Goal: Task Accomplishment & Management: Use online tool/utility

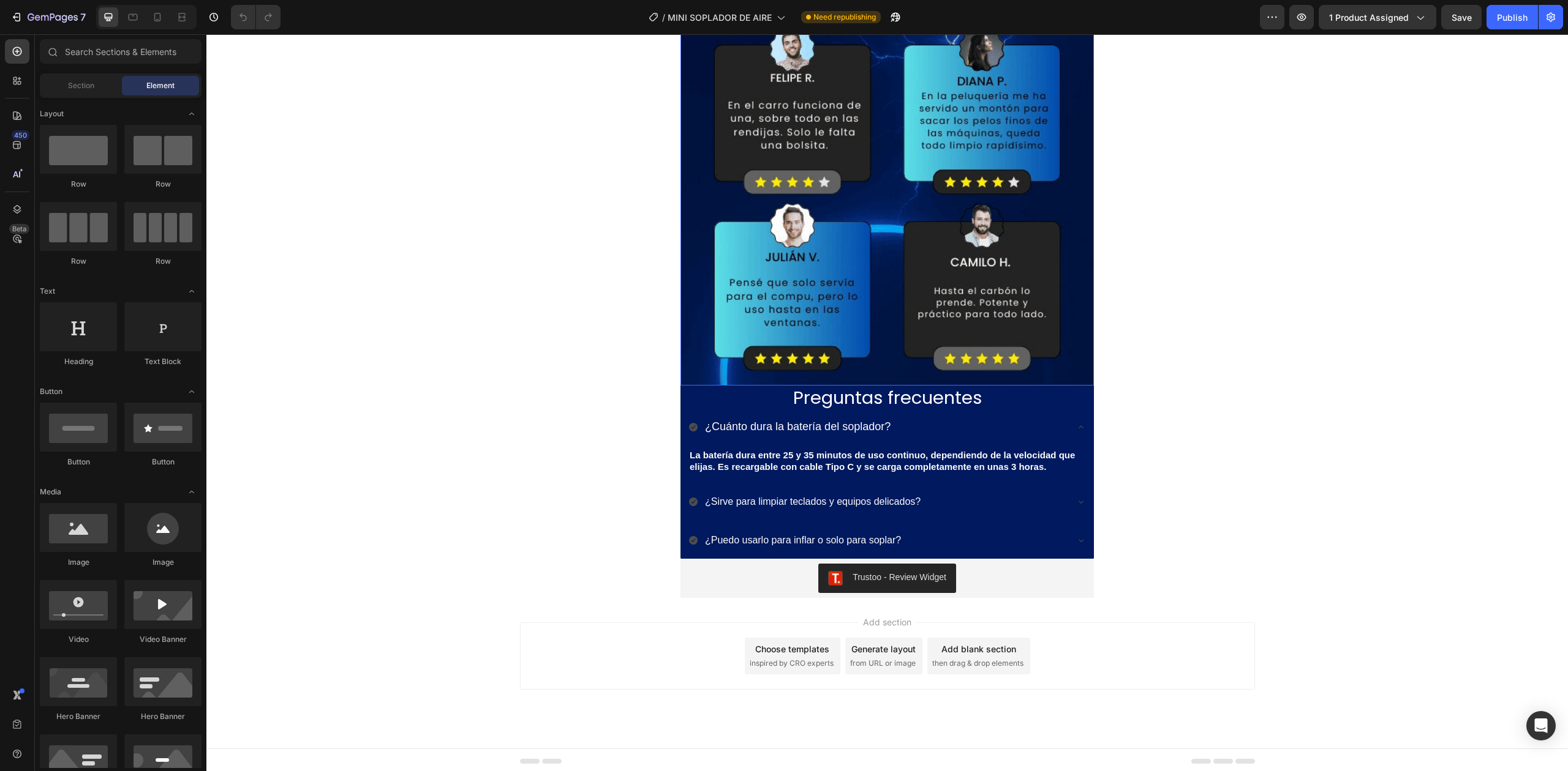
scroll to position [3733, 0]
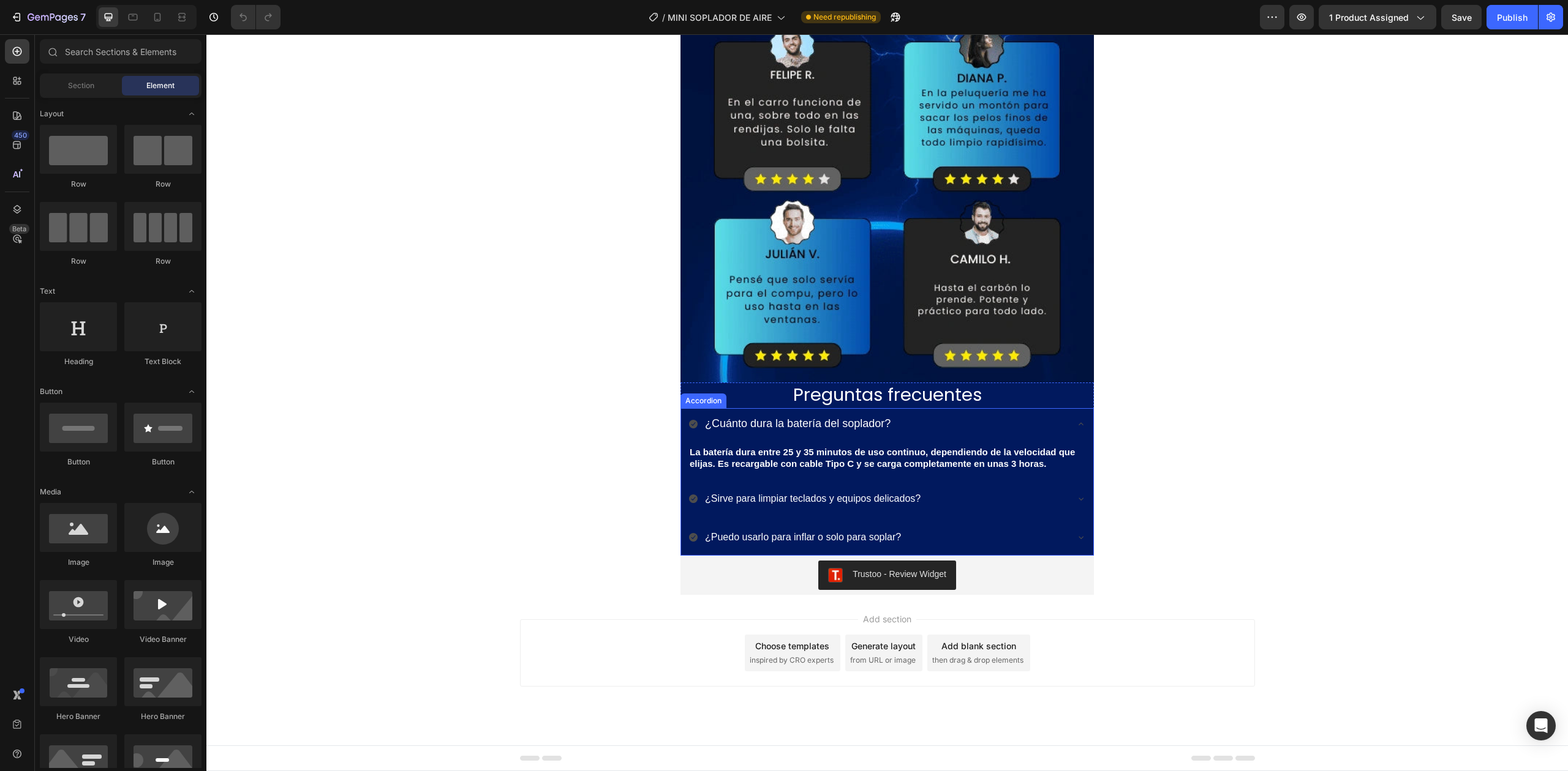
click at [882, 420] on span "¿Cuánto dura la batería del soplador?" at bounding box center [798, 424] width 186 height 13
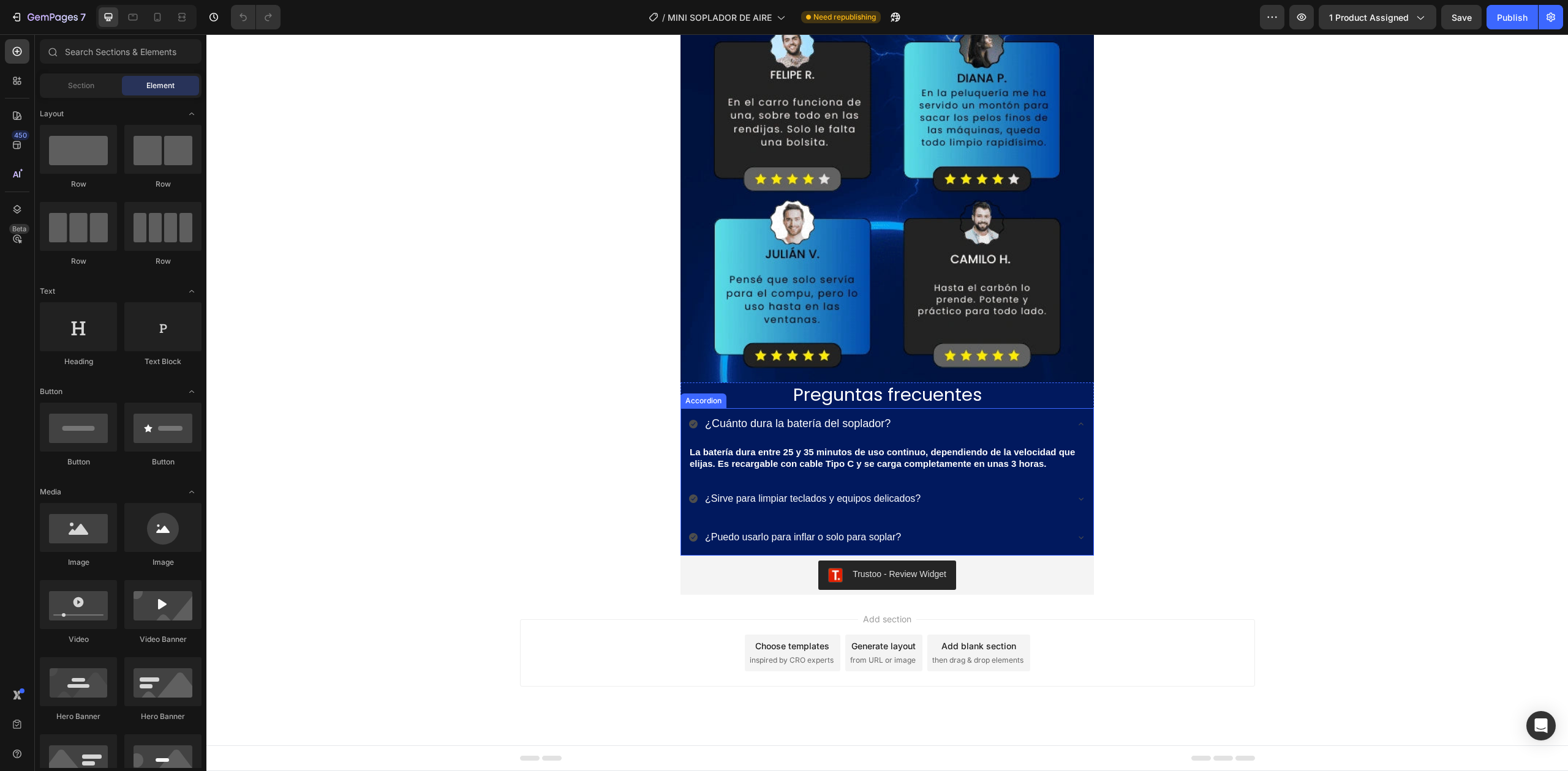
click at [1076, 419] on icon at bounding box center [1081, 424] width 9 height 9
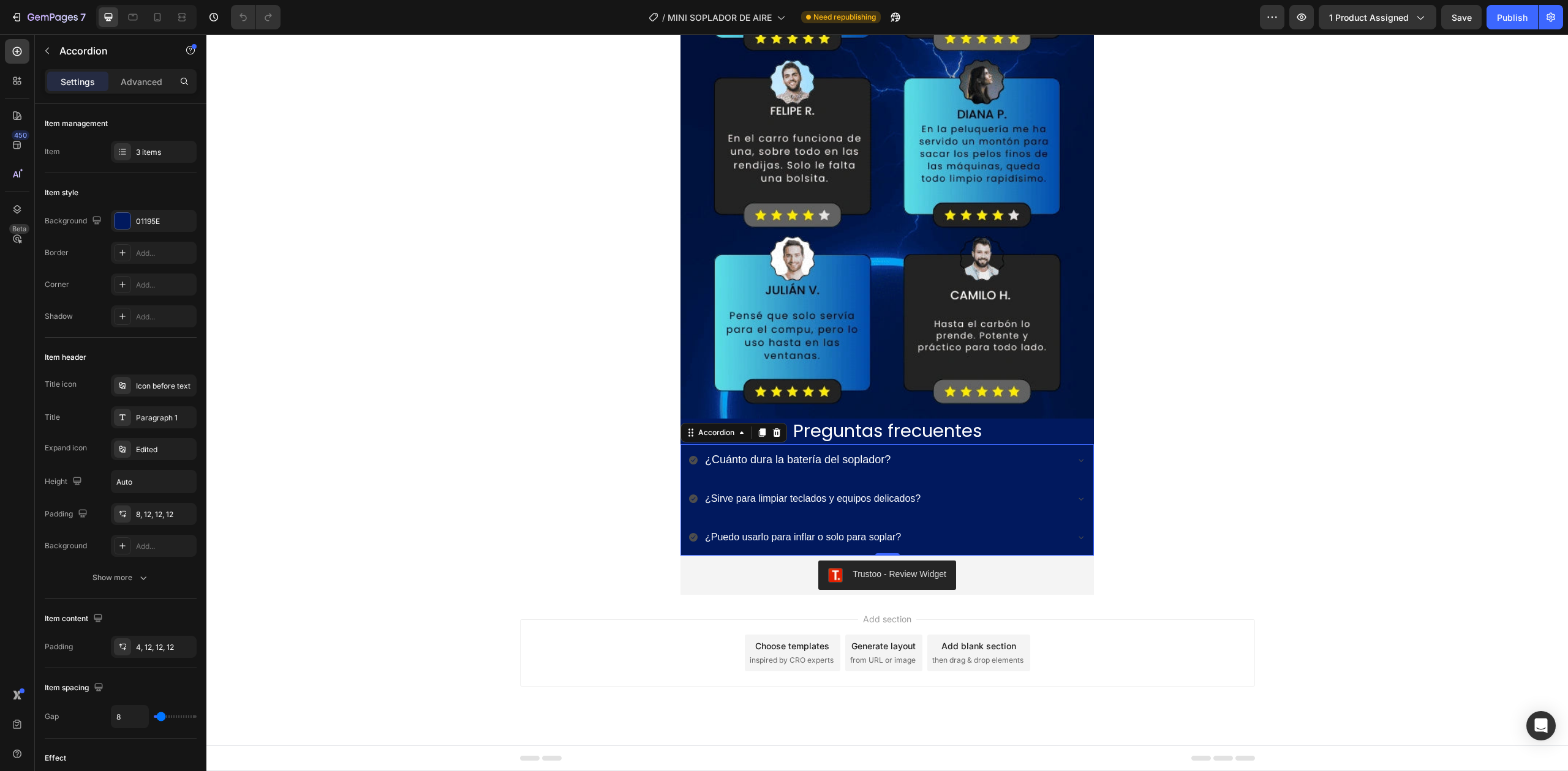
scroll to position [3697, 0]
click at [769, 493] on span "¿Sirve para limpiar teclados y equipos delicados?" at bounding box center [813, 498] width 216 height 10
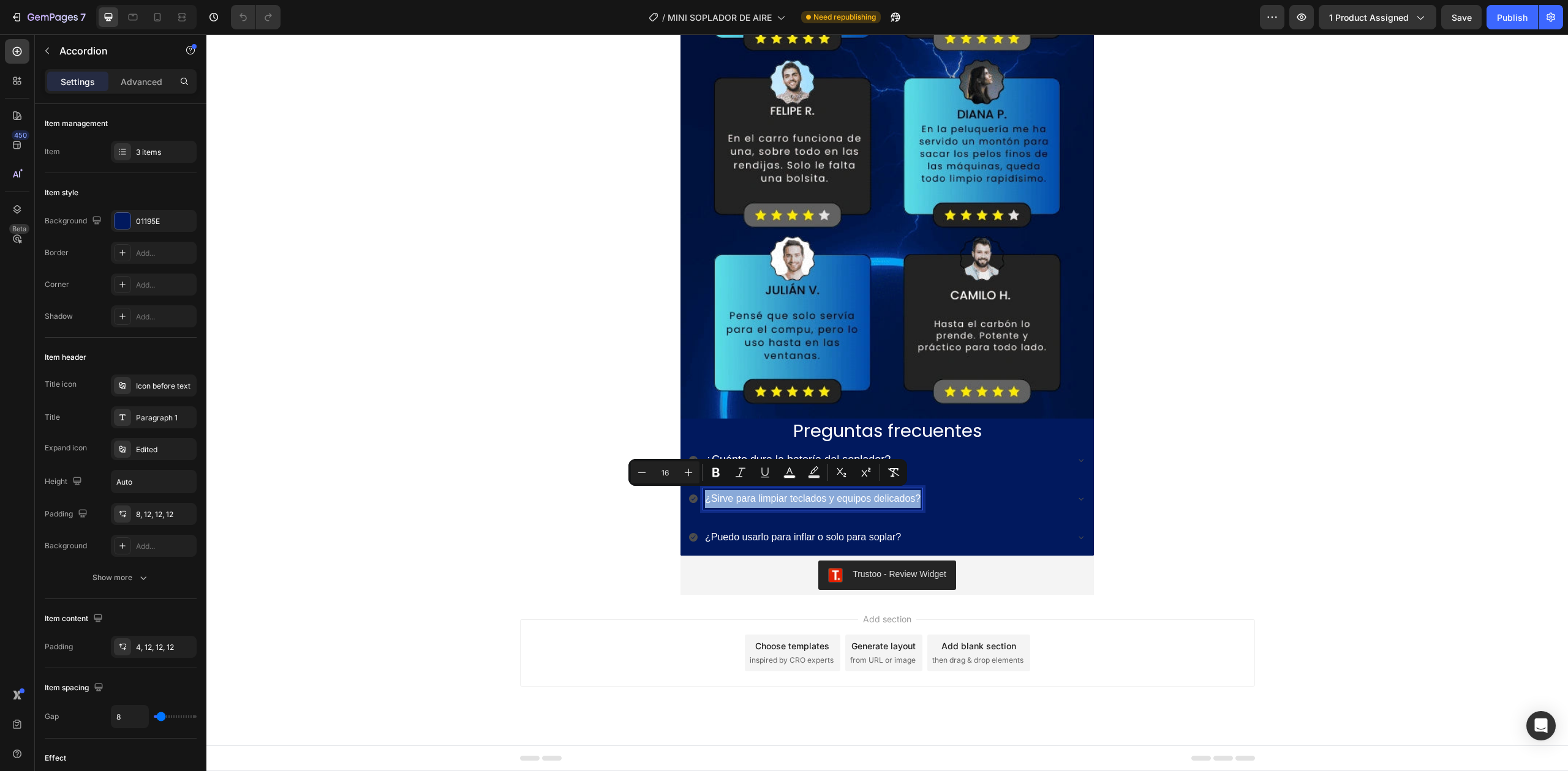
click at [769, 493] on span "¿Sirve para limpiar teclados y equipos delicados?" at bounding box center [813, 498] width 216 height 10
type input "18"
click at [753, 451] on p "¿Cuánto dura la batería del soplador?" at bounding box center [798, 459] width 186 height 18
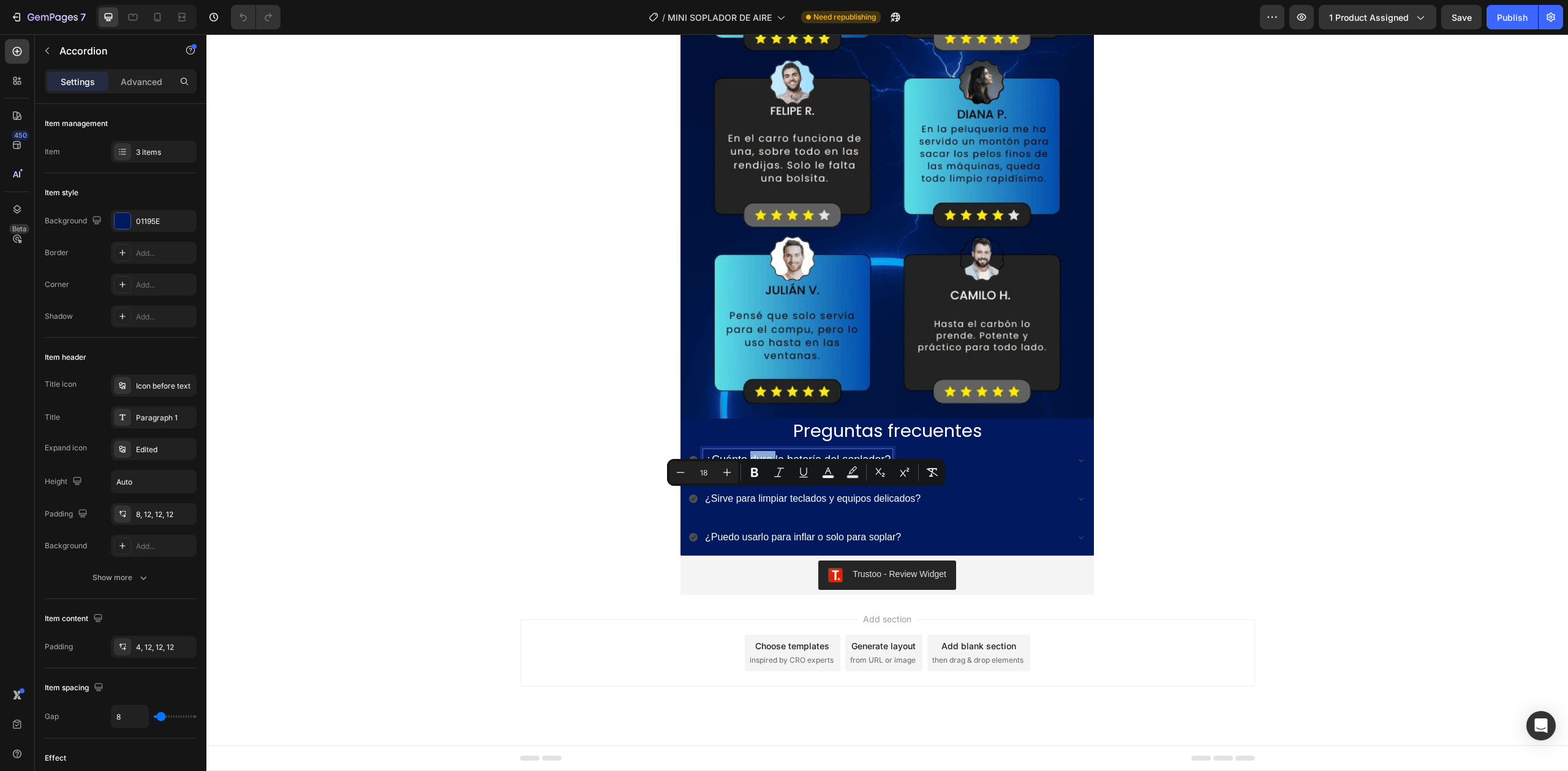
click at [753, 451] on p "¿Cuánto dura la batería del soplador?" at bounding box center [798, 459] width 186 height 18
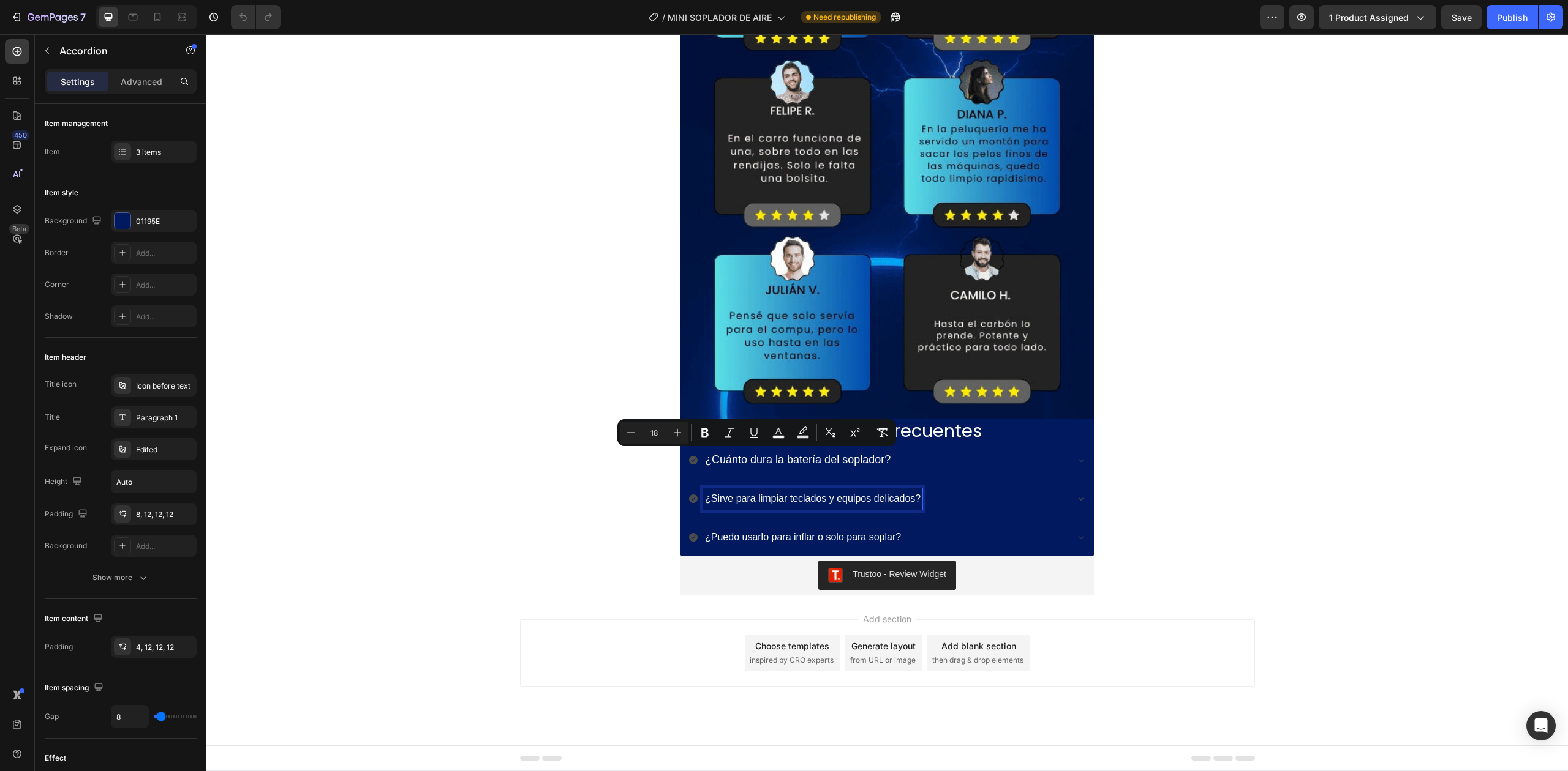
click at [758, 495] on span "¿Sirve para limpiar teclados y equipos delicados?" at bounding box center [813, 498] width 216 height 10
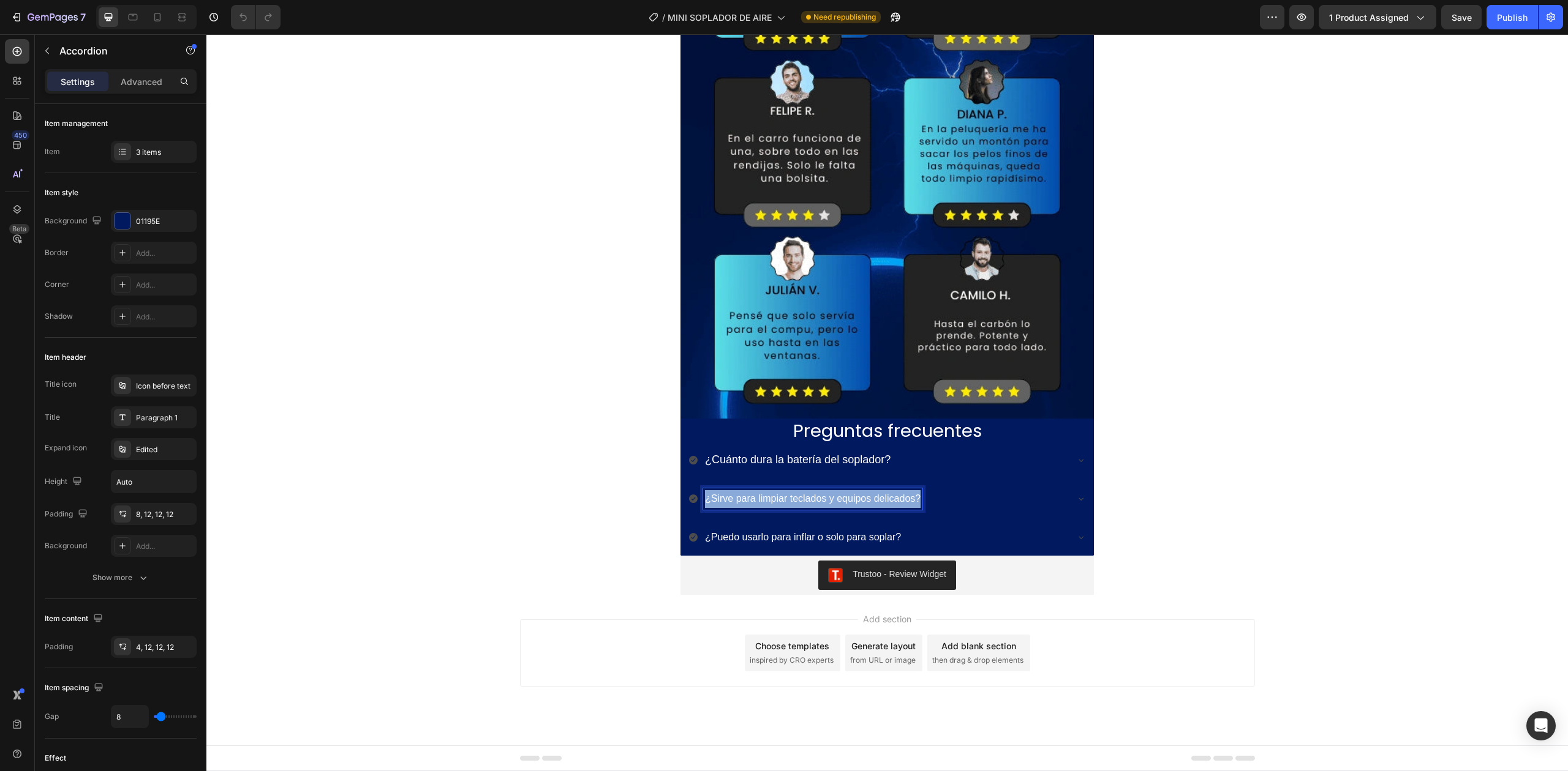
click at [758, 495] on span "¿Sirve para limpiar teclados y equipos delicados?" at bounding box center [813, 498] width 216 height 10
click at [723, 473] on icon "Editor contextual toolbar" at bounding box center [727, 473] width 13 height 13
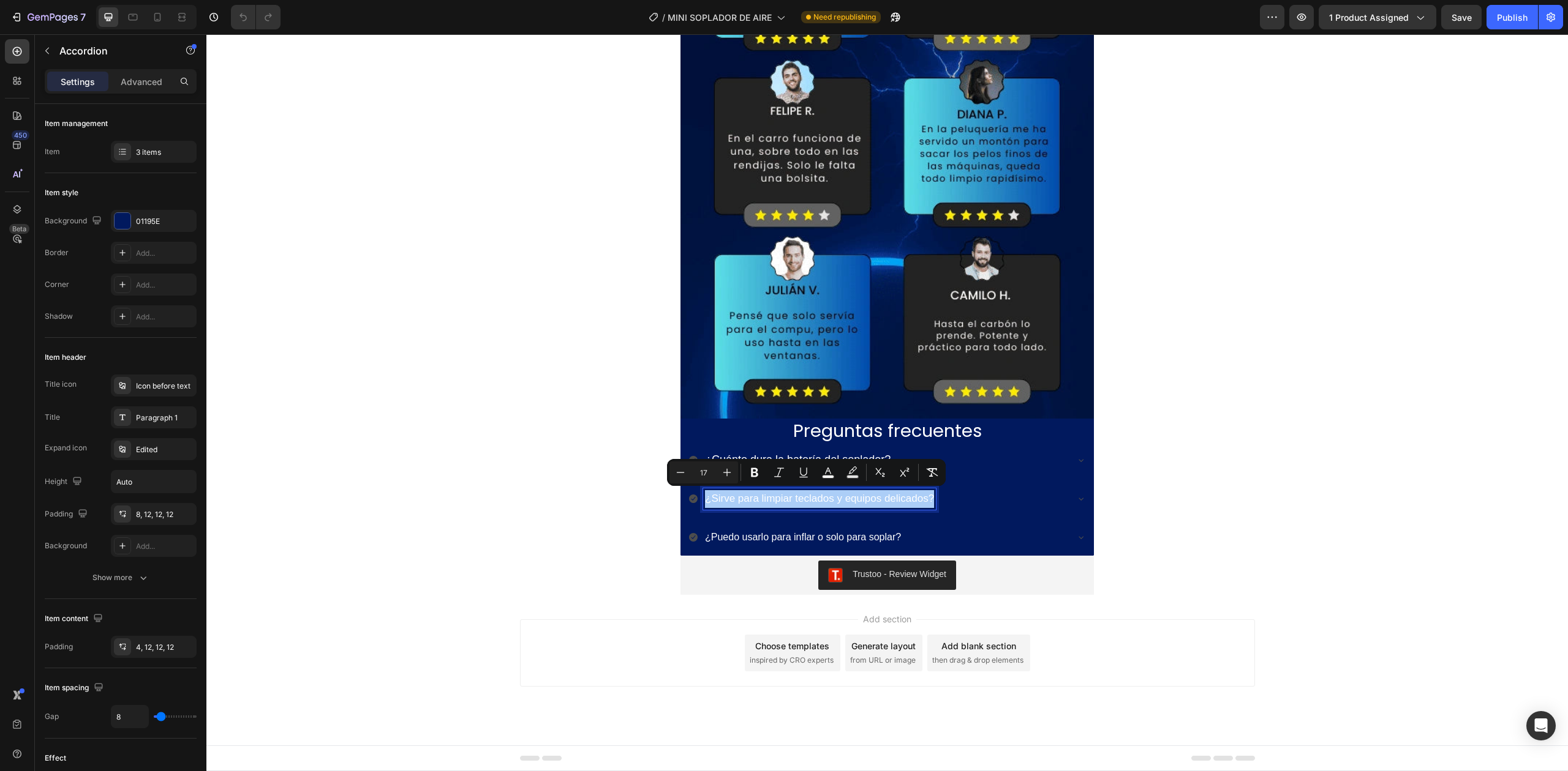
drag, startPoint x: 722, startPoint y: 473, endPoint x: 719, endPoint y: 484, distance: 11.4
click at [721, 473] on icon "Editor contextual toolbar" at bounding box center [727, 473] width 13 height 13
type input "18"
click at [756, 537] on span "¿Puedo usarlo para inflar o solo para soplar?" at bounding box center [803, 537] width 196 height 10
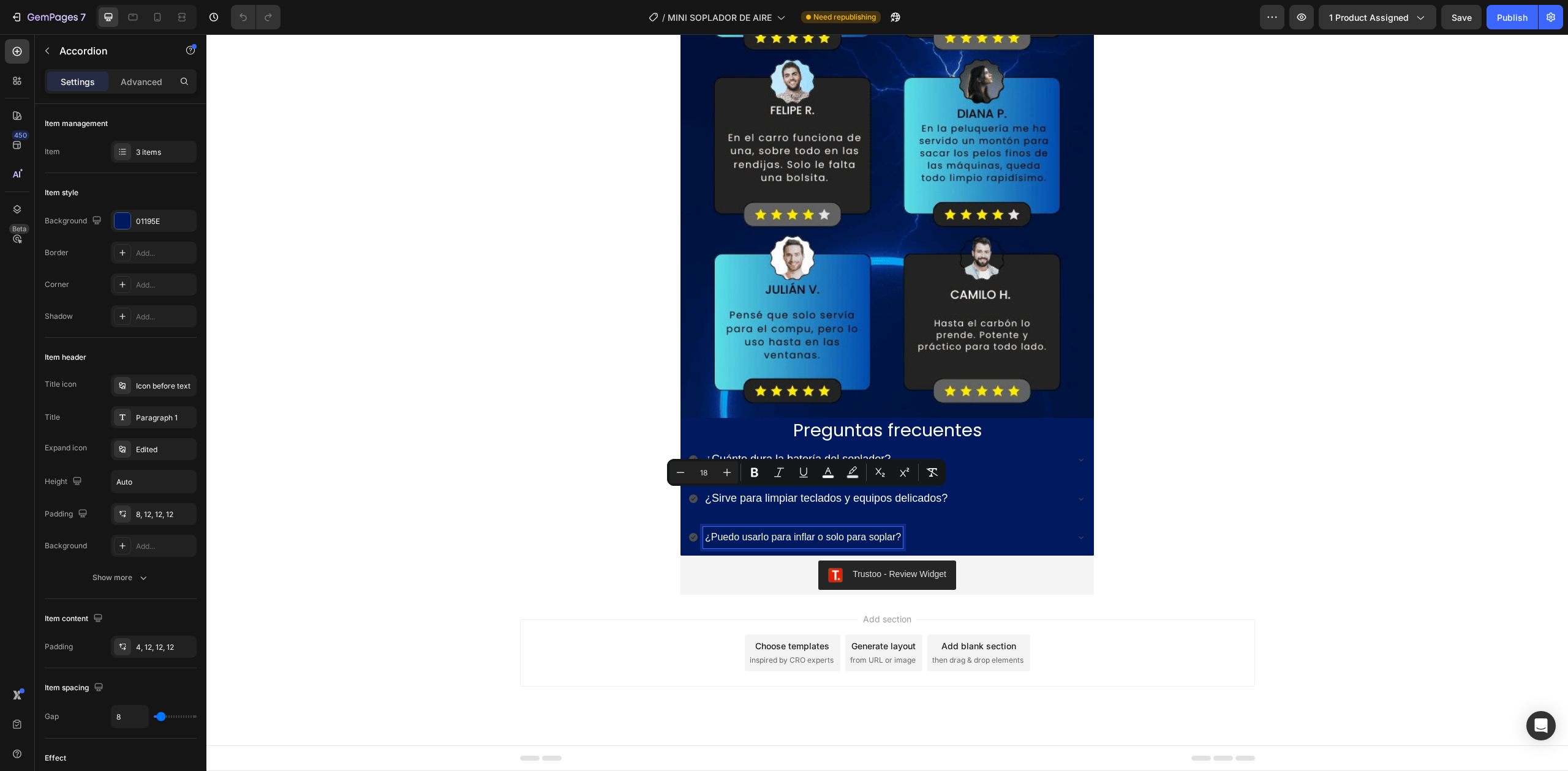
click at [757, 537] on span "¿Puedo usarlo para inflar o solo para soplar?" at bounding box center [803, 537] width 196 height 10
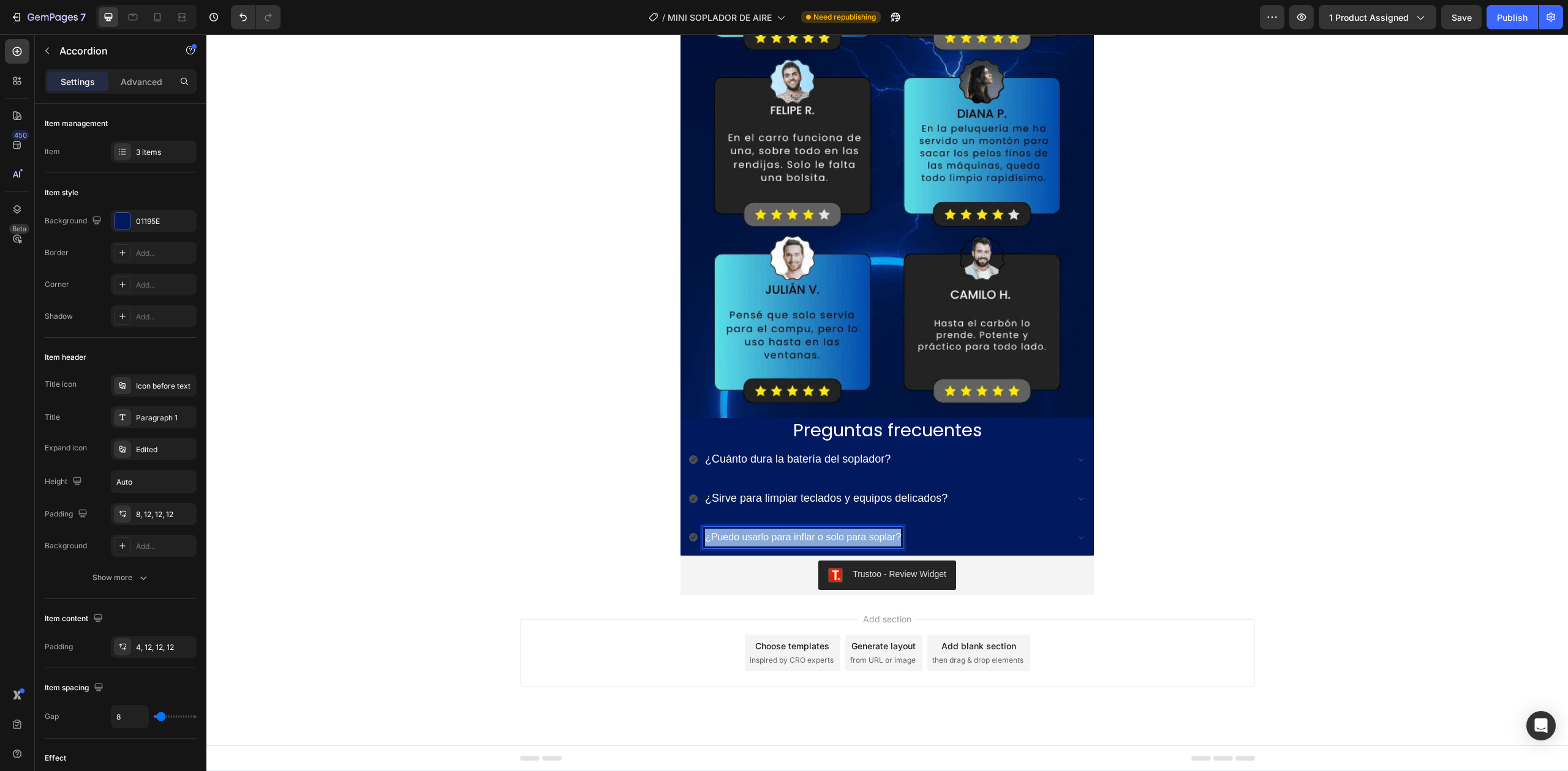
click at [757, 537] on span "¿Puedo usarlo para inflar o solo para soplar?" at bounding box center [803, 537] width 196 height 10
click at [724, 508] on button "Plus" at bounding box center [717, 512] width 22 height 22
type input "18"
click at [1013, 561] on div "Trustoo - Review Widget" at bounding box center [887, 575] width 404 height 29
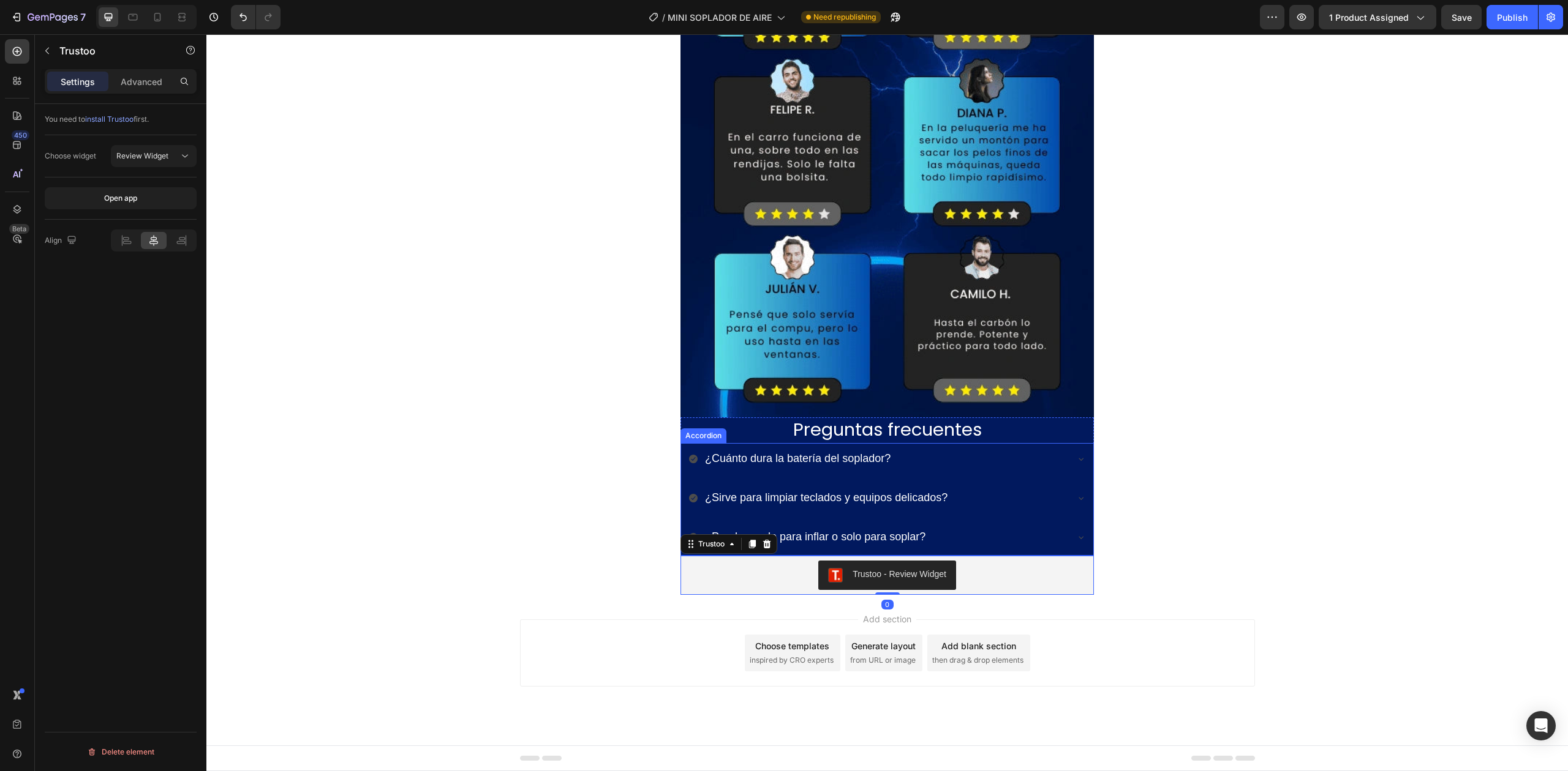
click at [1078, 497] on icon at bounding box center [1081, 498] width 9 height 9
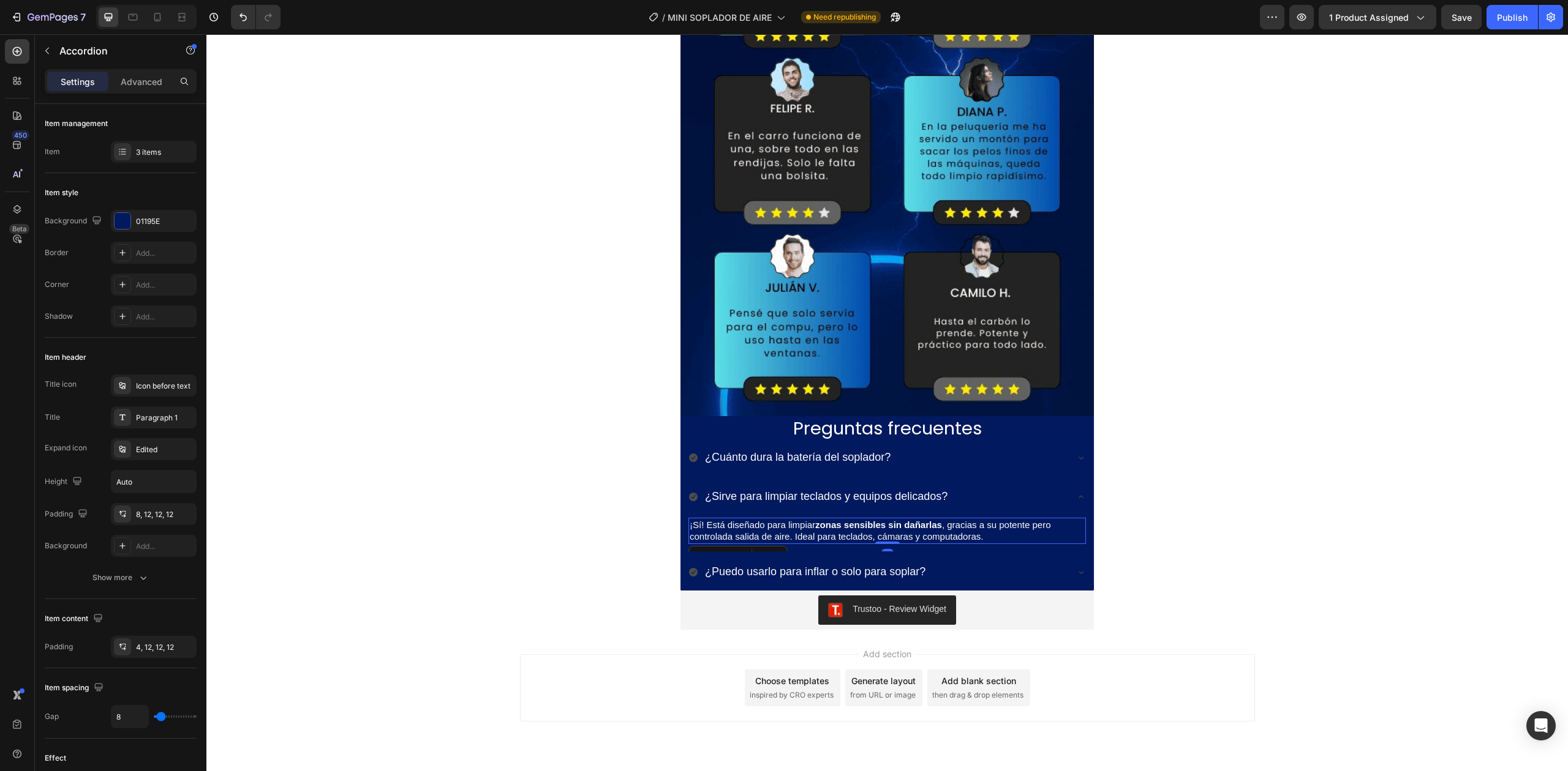
click at [851, 526] on strong "zonas sensibles sin dañarlas" at bounding box center [878, 525] width 127 height 10
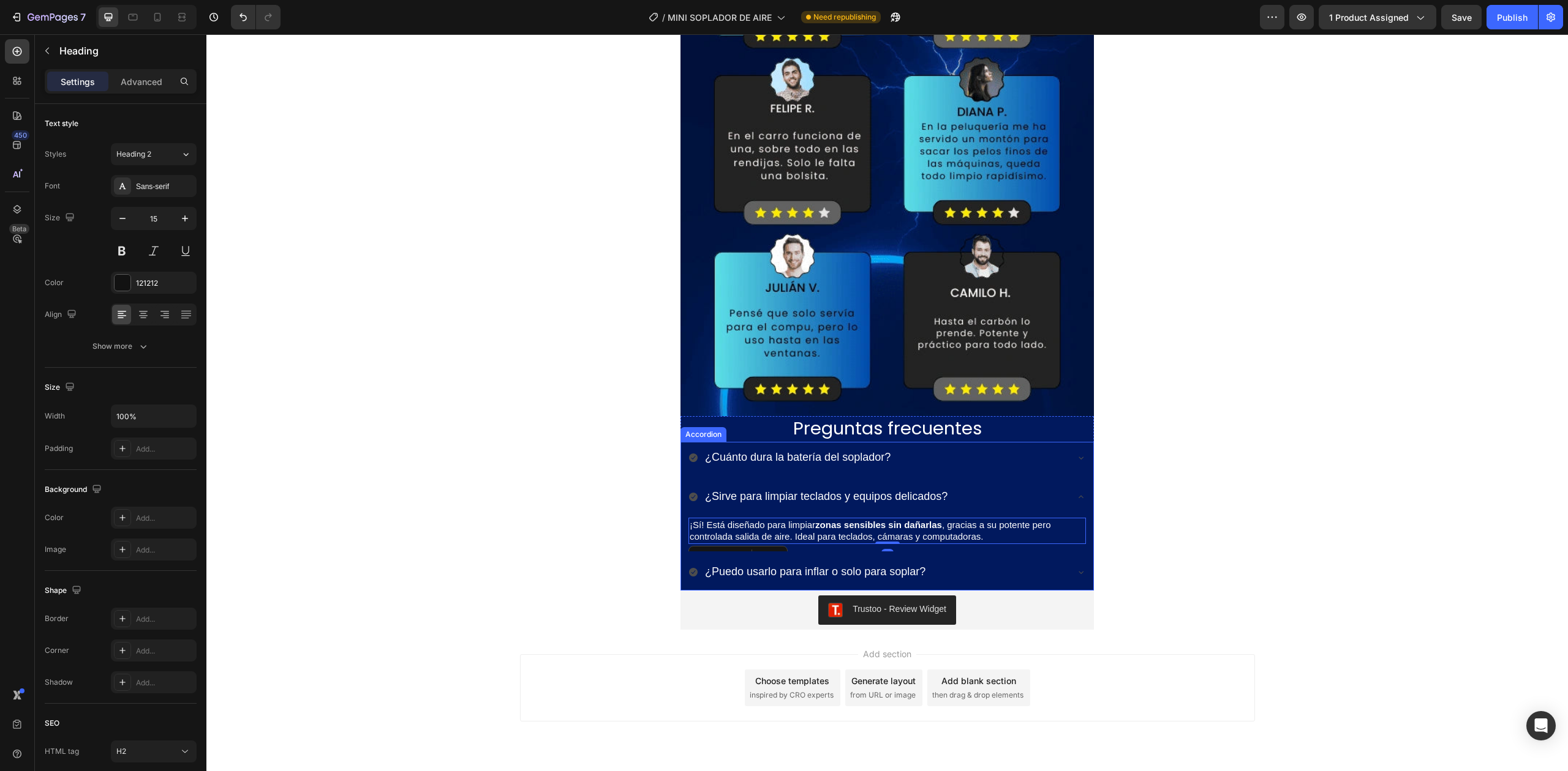
click at [1076, 574] on icon at bounding box center [1081, 572] width 9 height 9
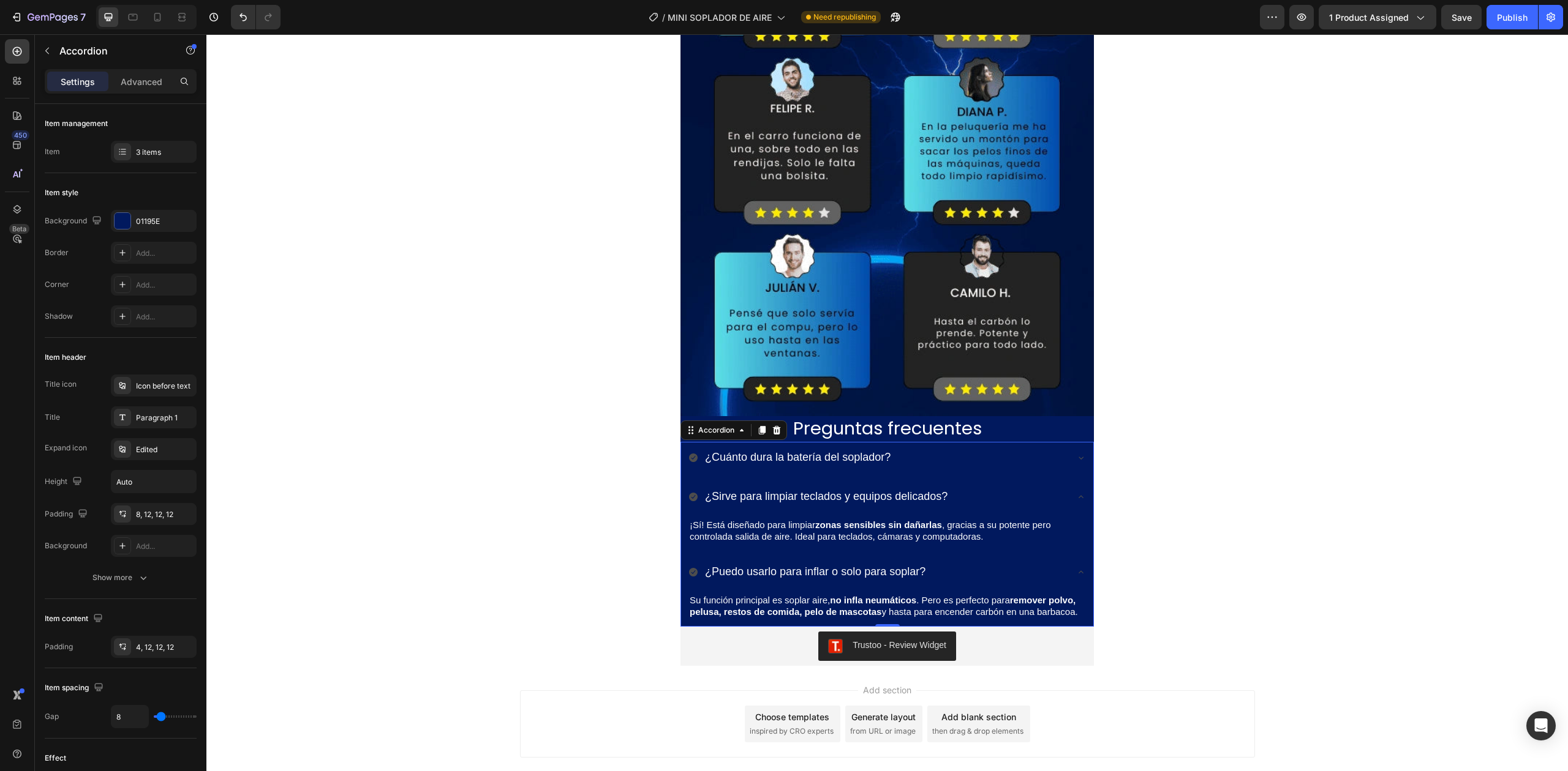
click at [782, 599] on span "Su función principal es soplar aire, no infla neumáticos . Pero es perfecto par…" at bounding box center [883, 606] width 388 height 23
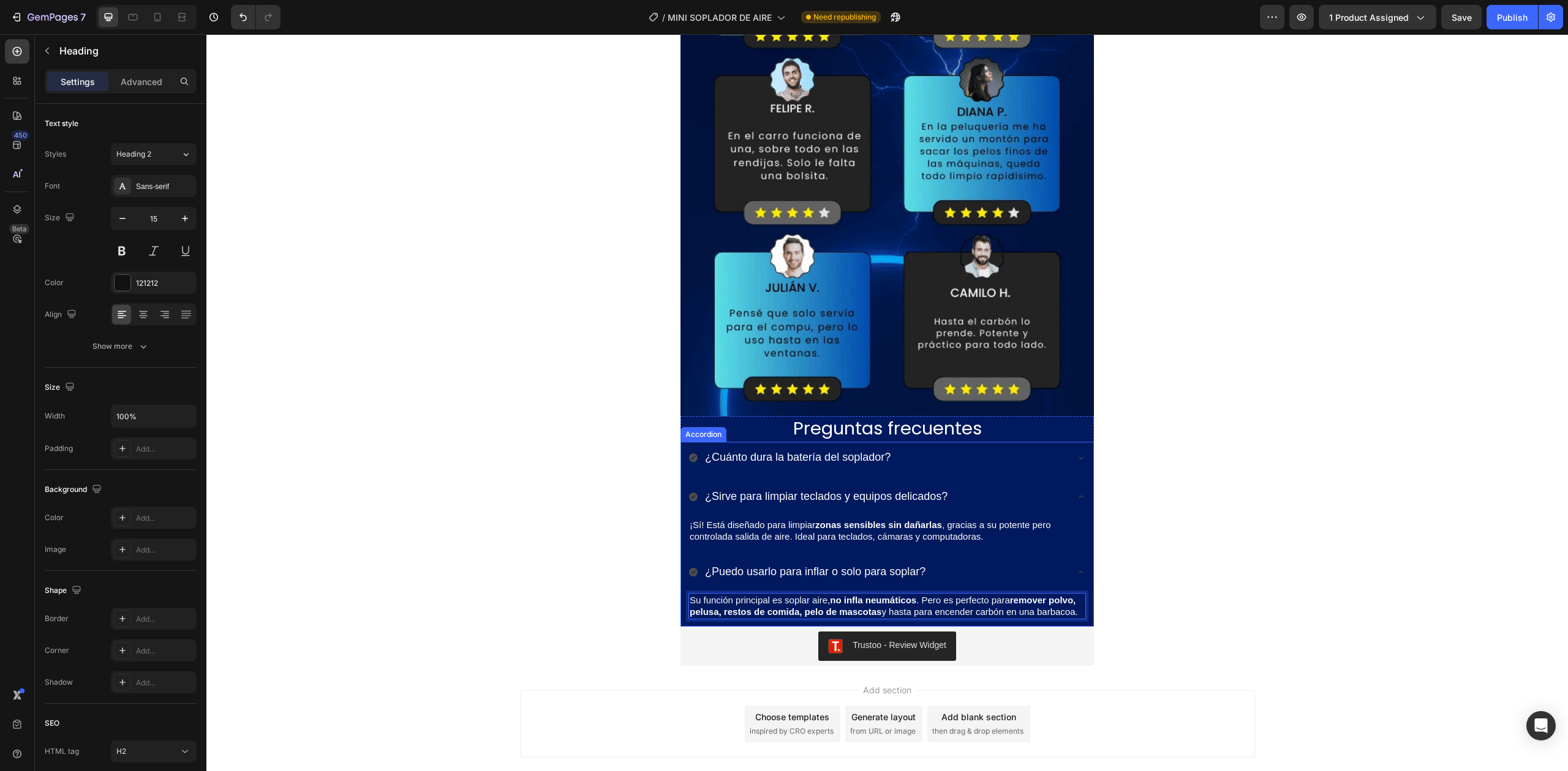
click at [790, 541] on span "¡Sí! Está diseñado para limpiar zonas sensibles sin dañarlas , gracias a su pot…" at bounding box center [870, 531] width 361 height 23
click at [1076, 456] on icon at bounding box center [1081, 458] width 9 height 9
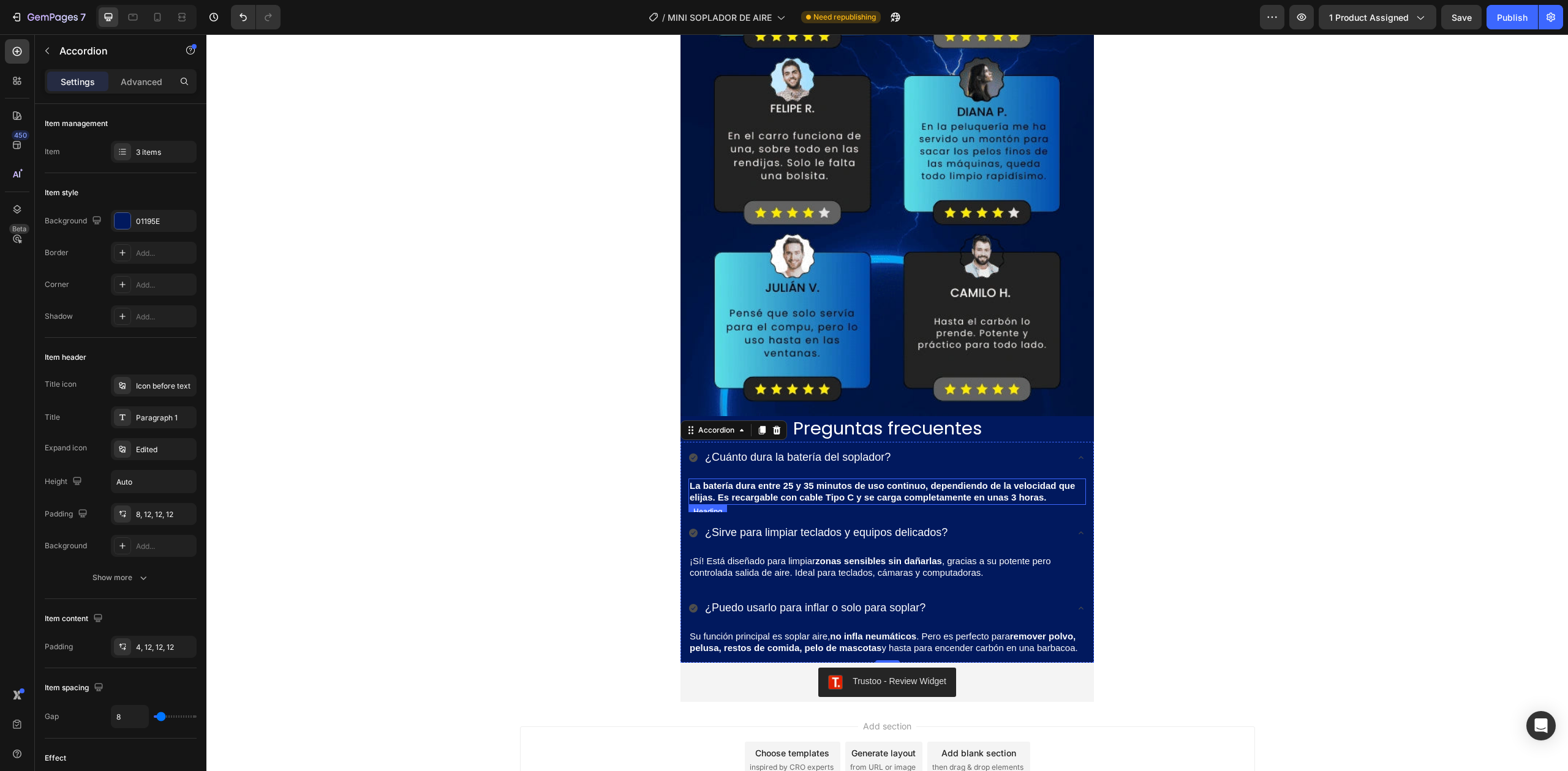
click at [864, 493] on strong "La batería dura entre 25 y 35 minutos de uso continuo, dependiendo de la veloci…" at bounding box center [882, 492] width 385 height 23
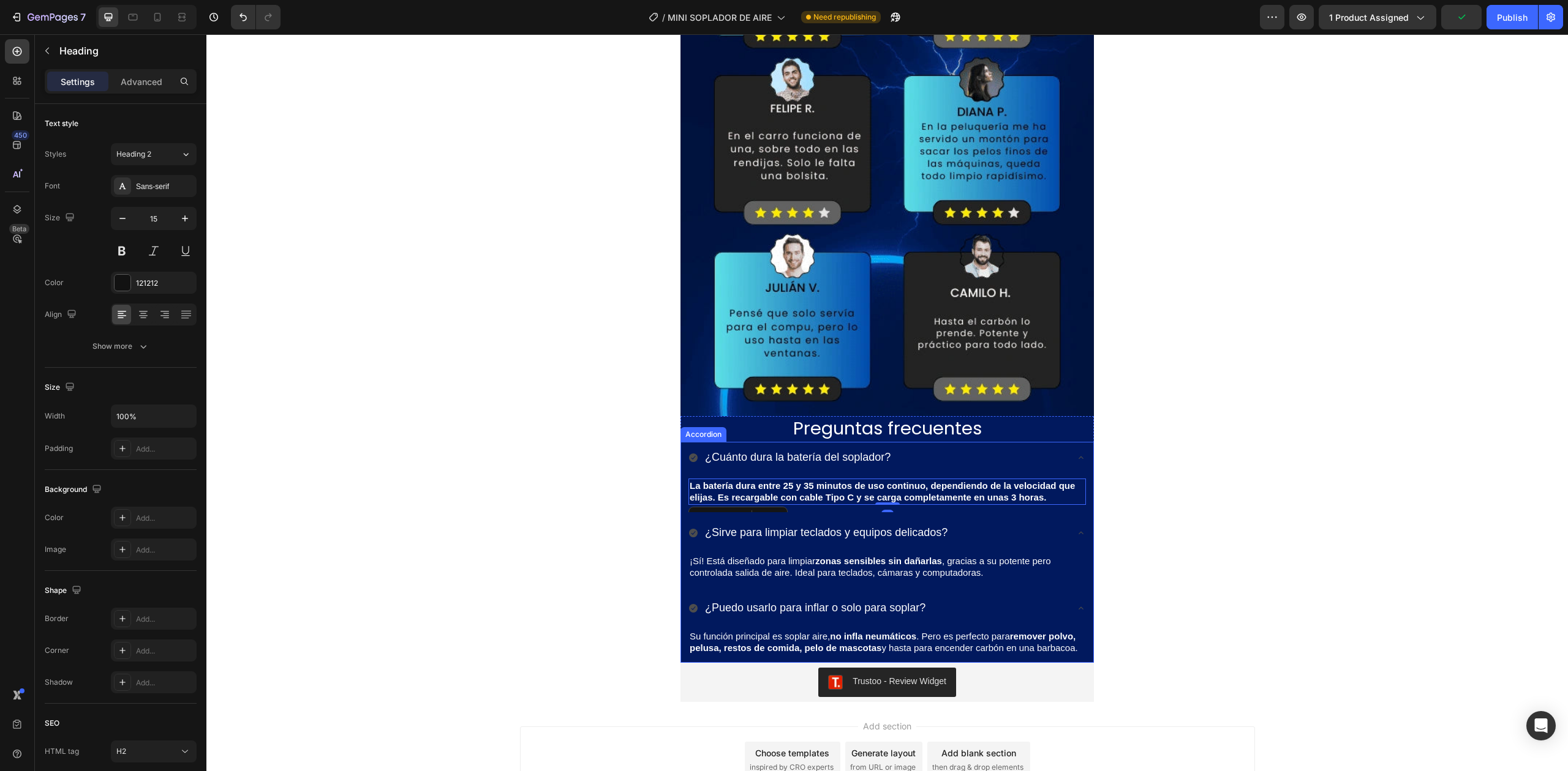
click at [1085, 522] on div "¿Sirve para limpiar teclados y equipos delicados?" at bounding box center [887, 534] width 412 height 35
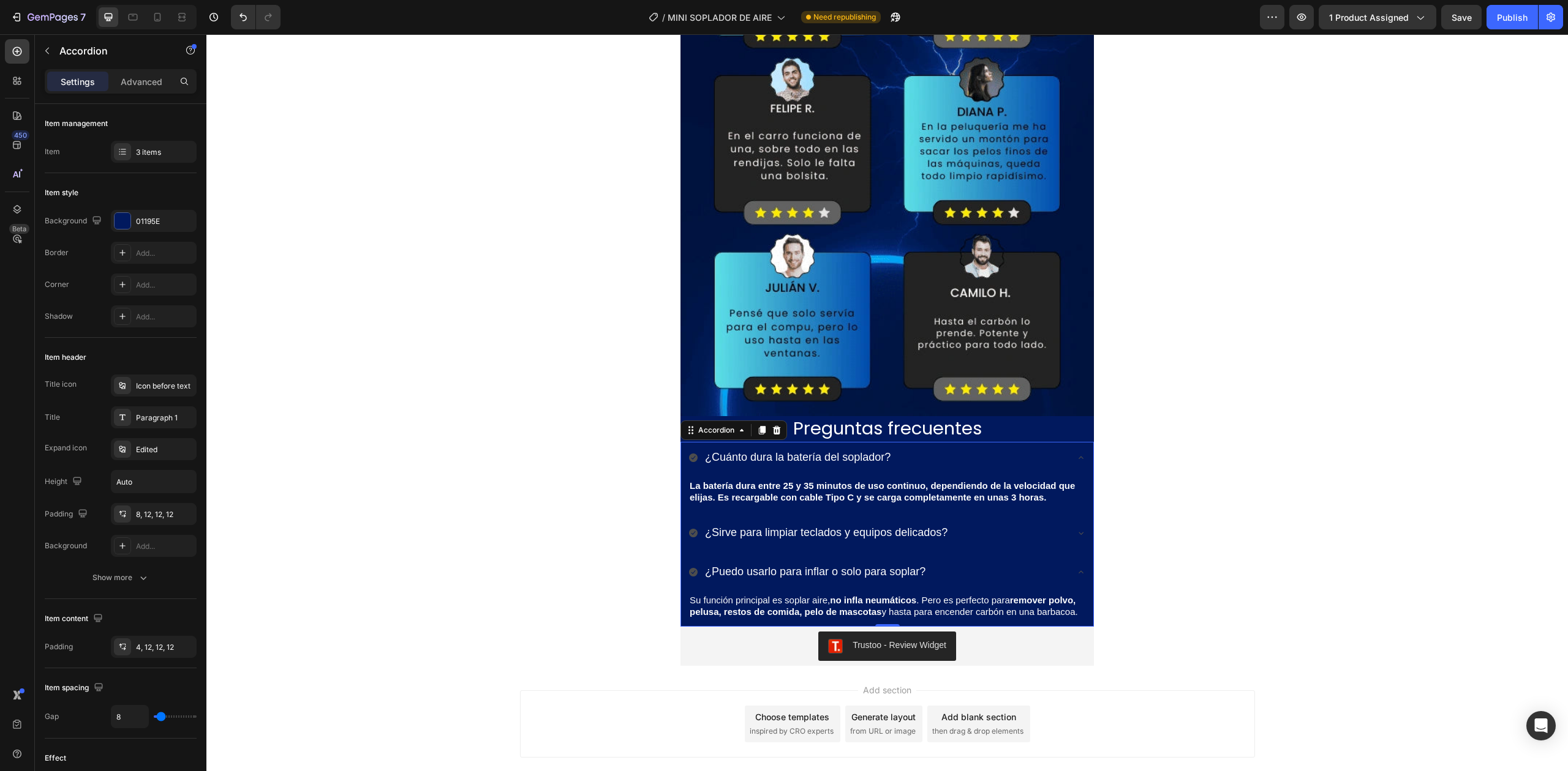
click at [1076, 453] on icon at bounding box center [1081, 458] width 9 height 9
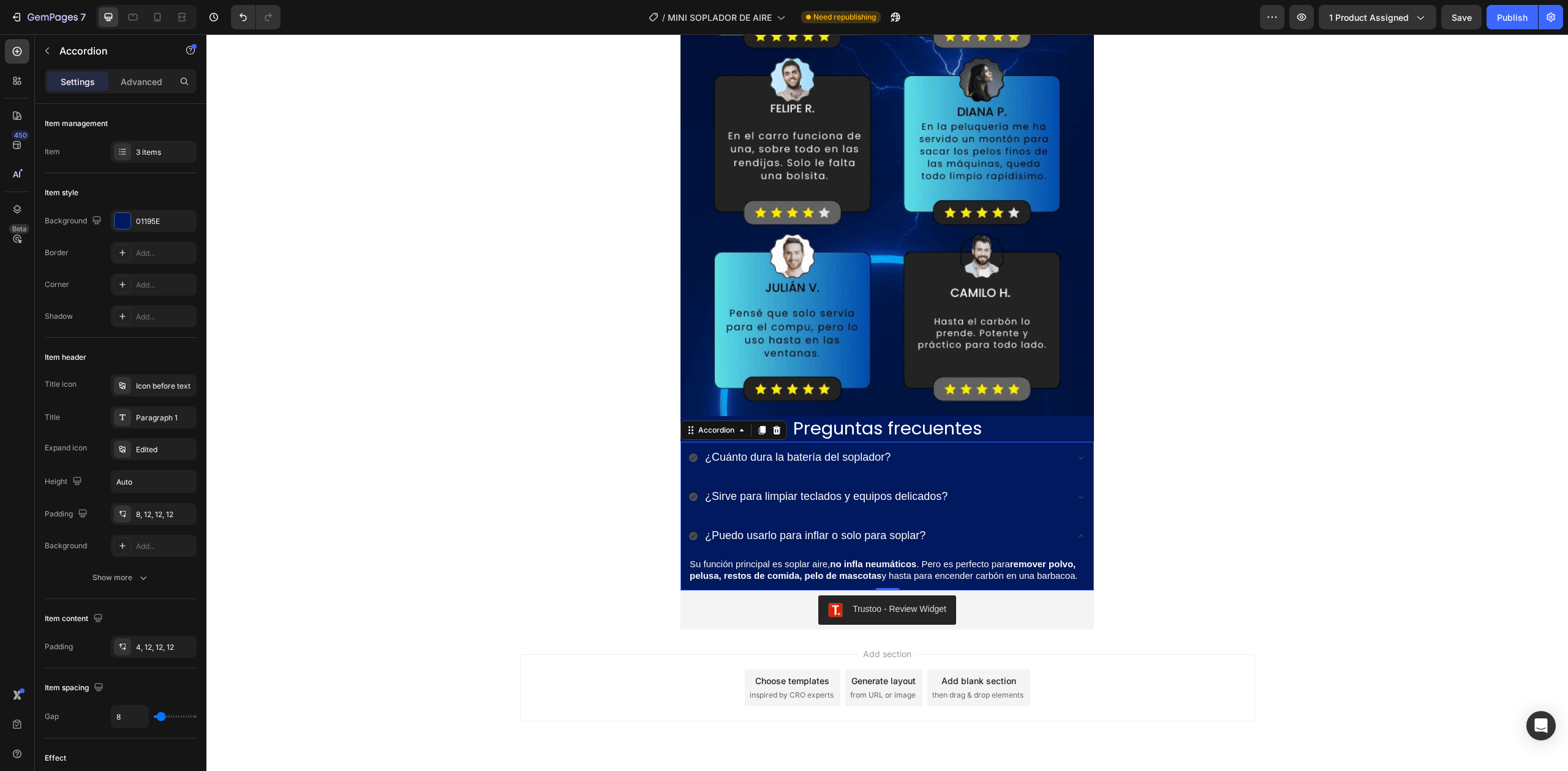
click at [1079, 537] on icon at bounding box center [1081, 536] width 9 height 9
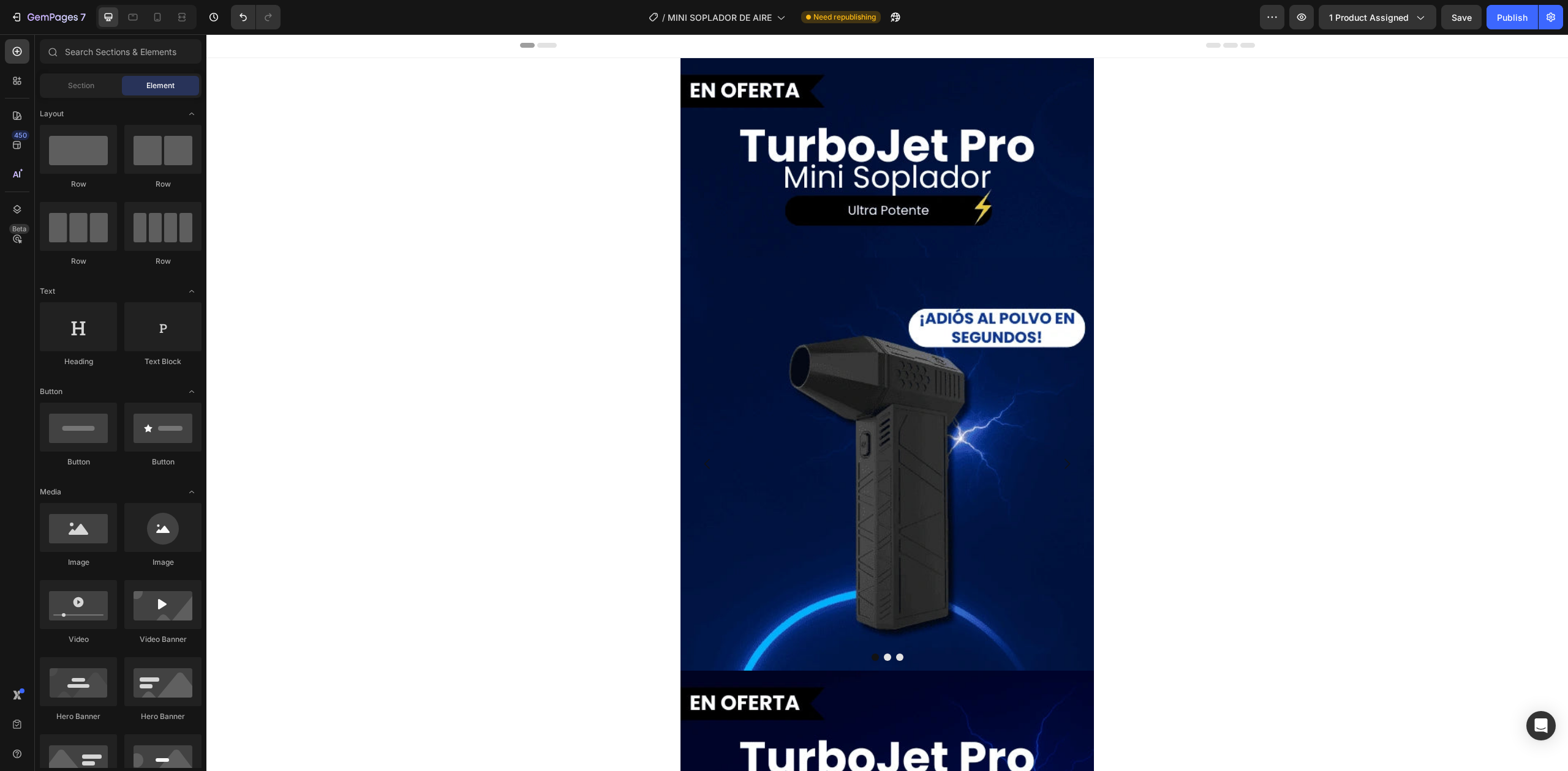
scroll to position [0, 0]
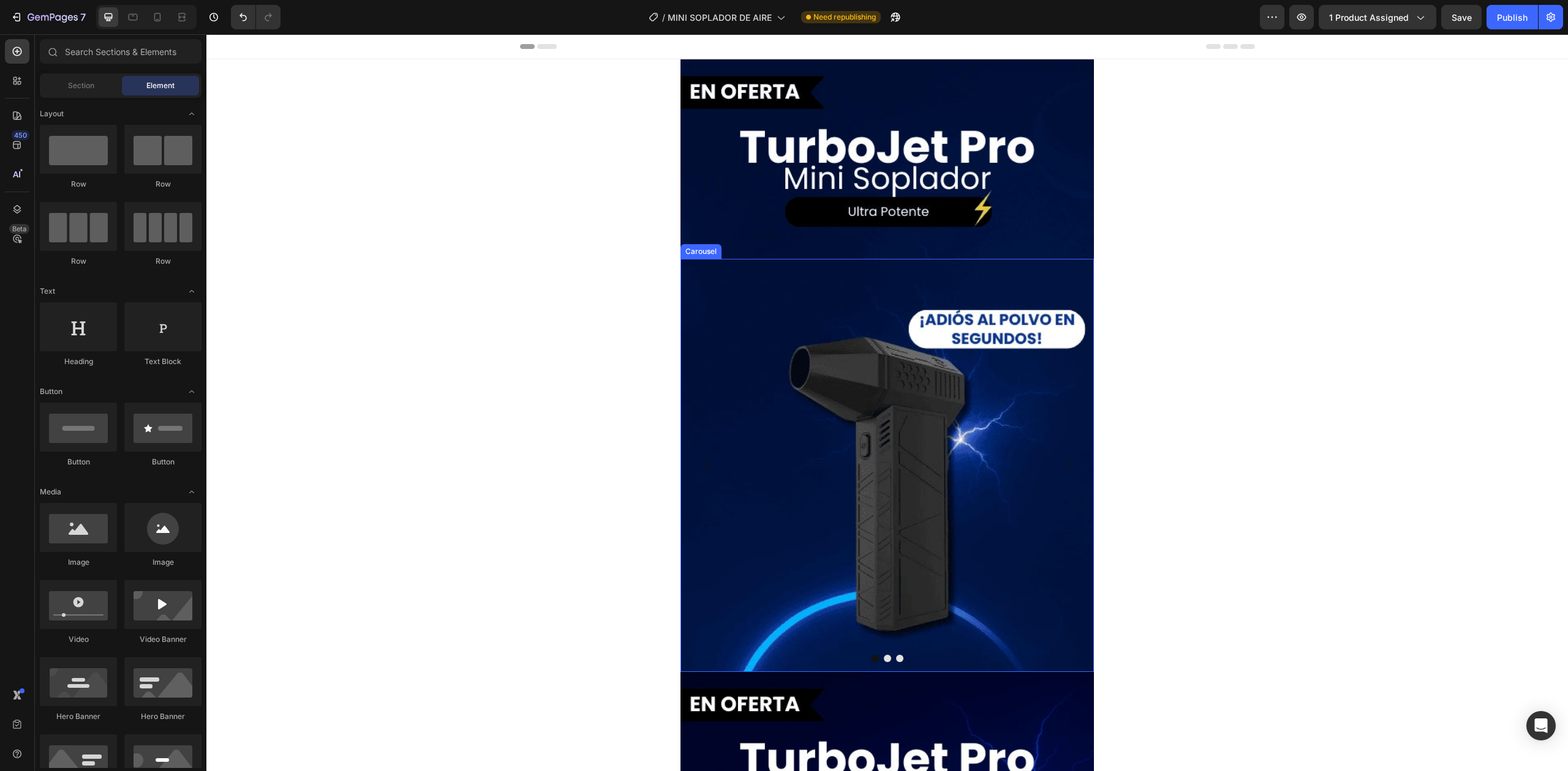
click at [1060, 466] on icon "Carousel Next Arrow" at bounding box center [1067, 465] width 15 height 15
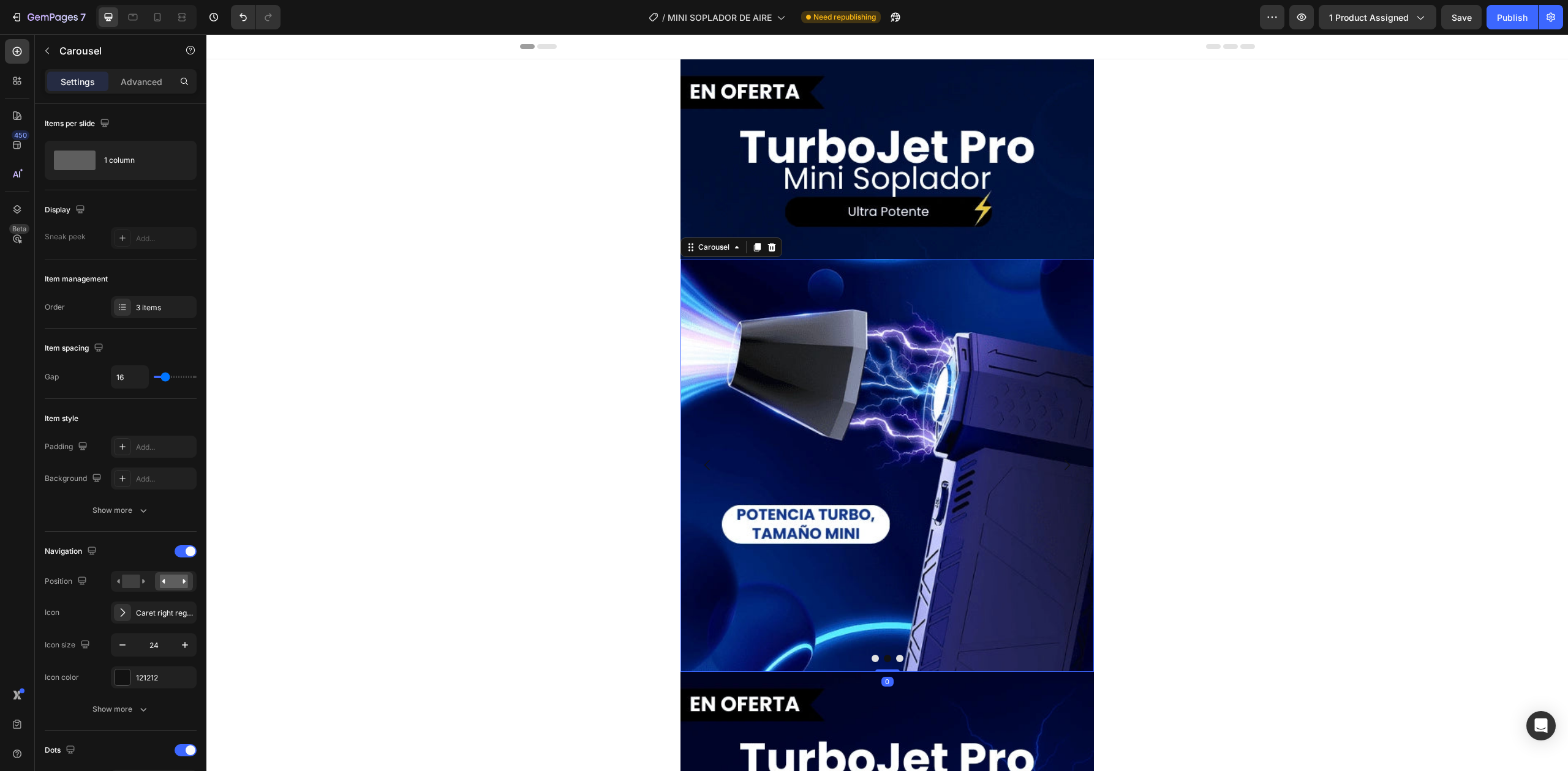
click at [1060, 466] on icon "Carousel Next Arrow" at bounding box center [1067, 465] width 15 height 15
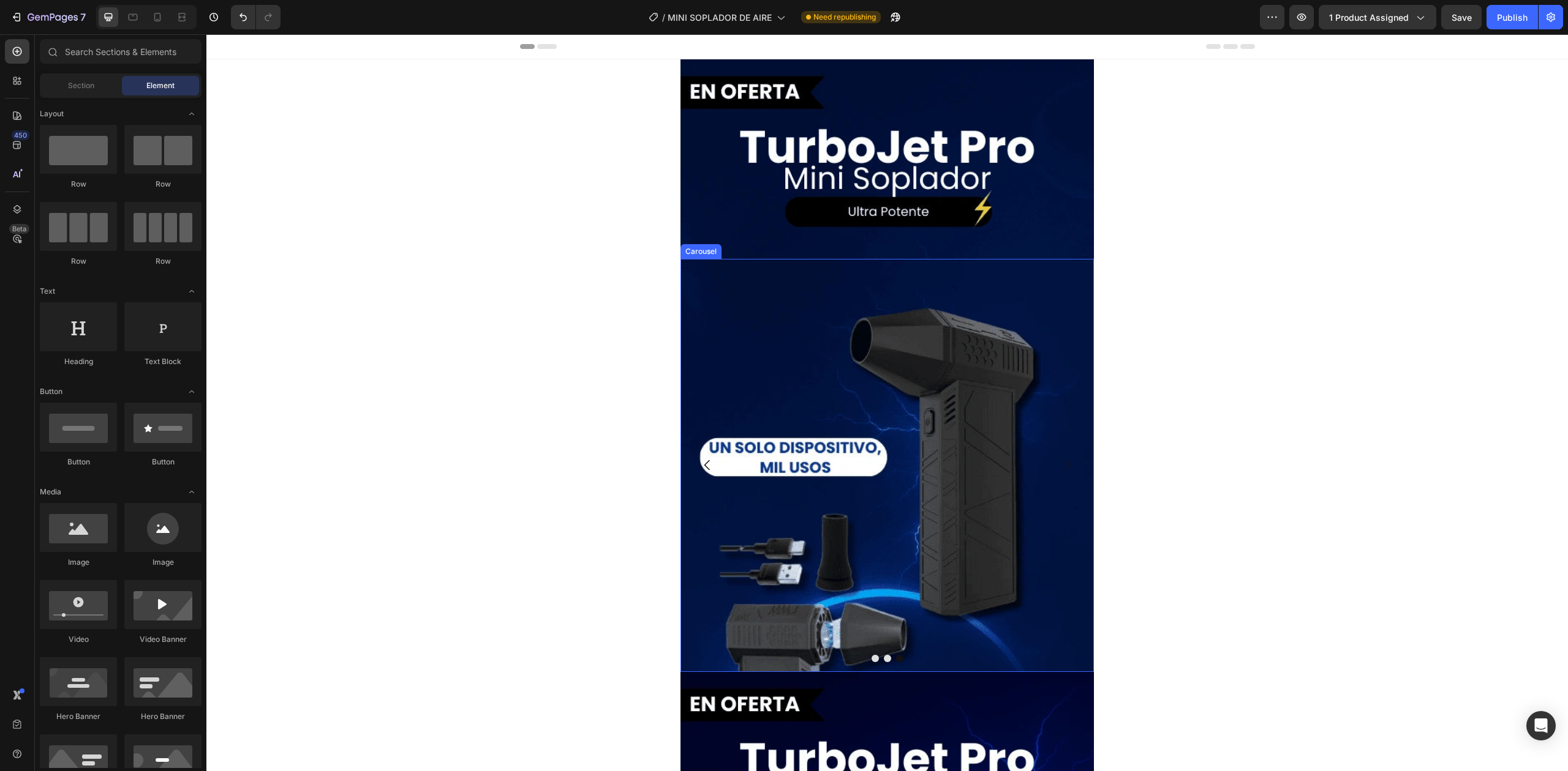
click at [700, 464] on icon "Carousel Back Arrow" at bounding box center [707, 465] width 15 height 15
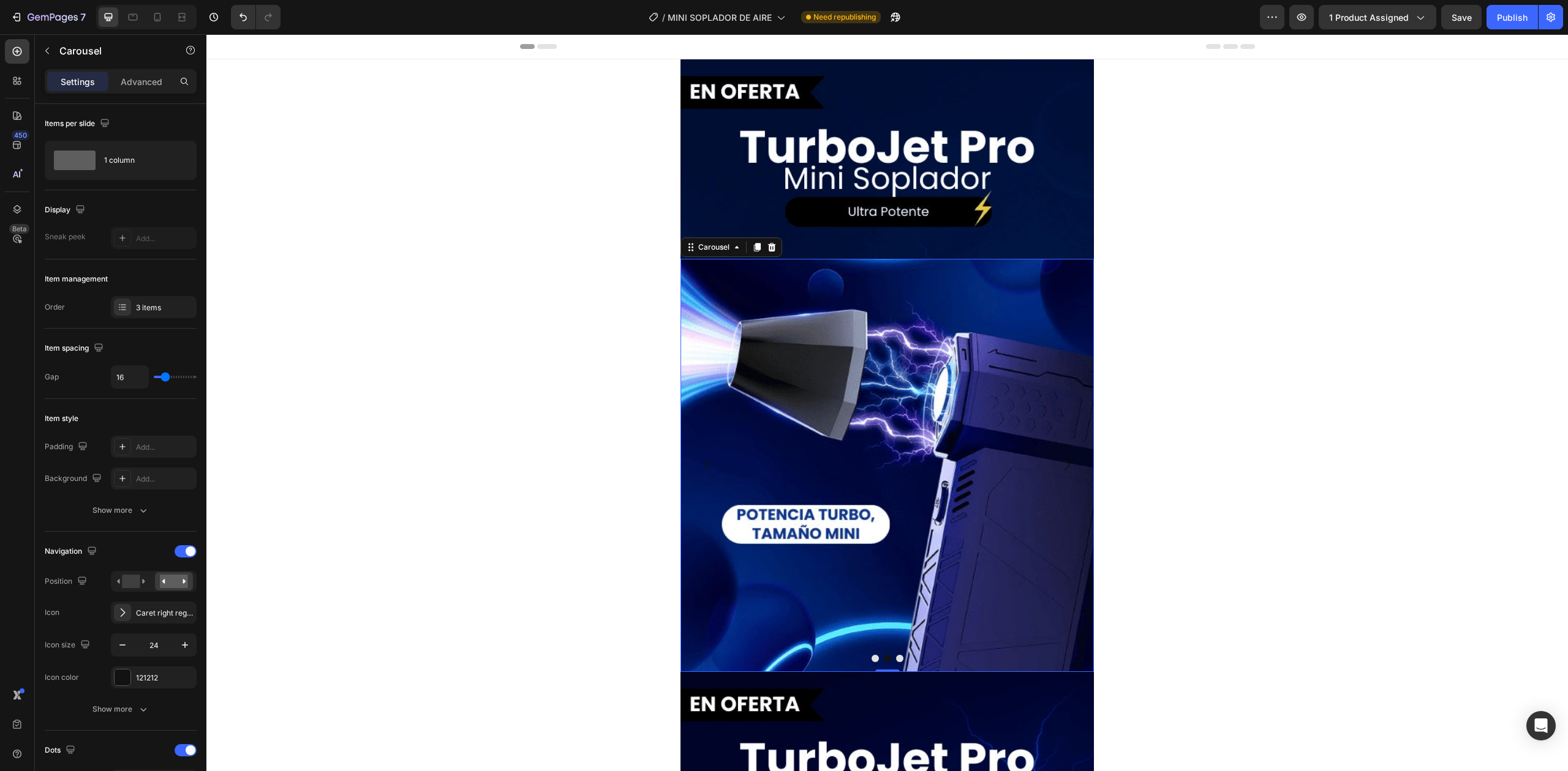
click at [691, 478] on button "Carousel Back Arrow" at bounding box center [708, 466] width 35 height 35
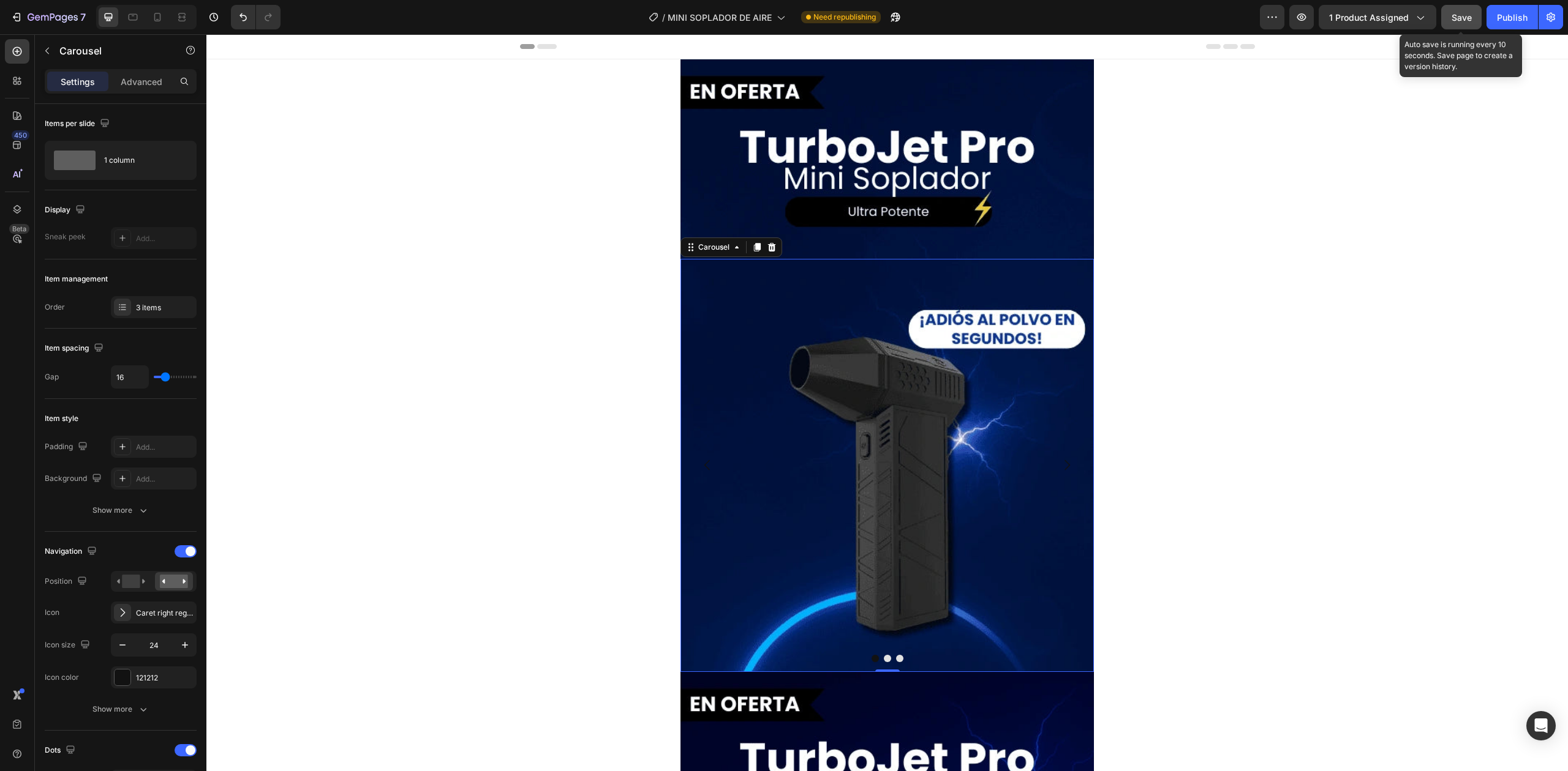
click at [1452, 22] on div "Save" at bounding box center [1462, 17] width 20 height 13
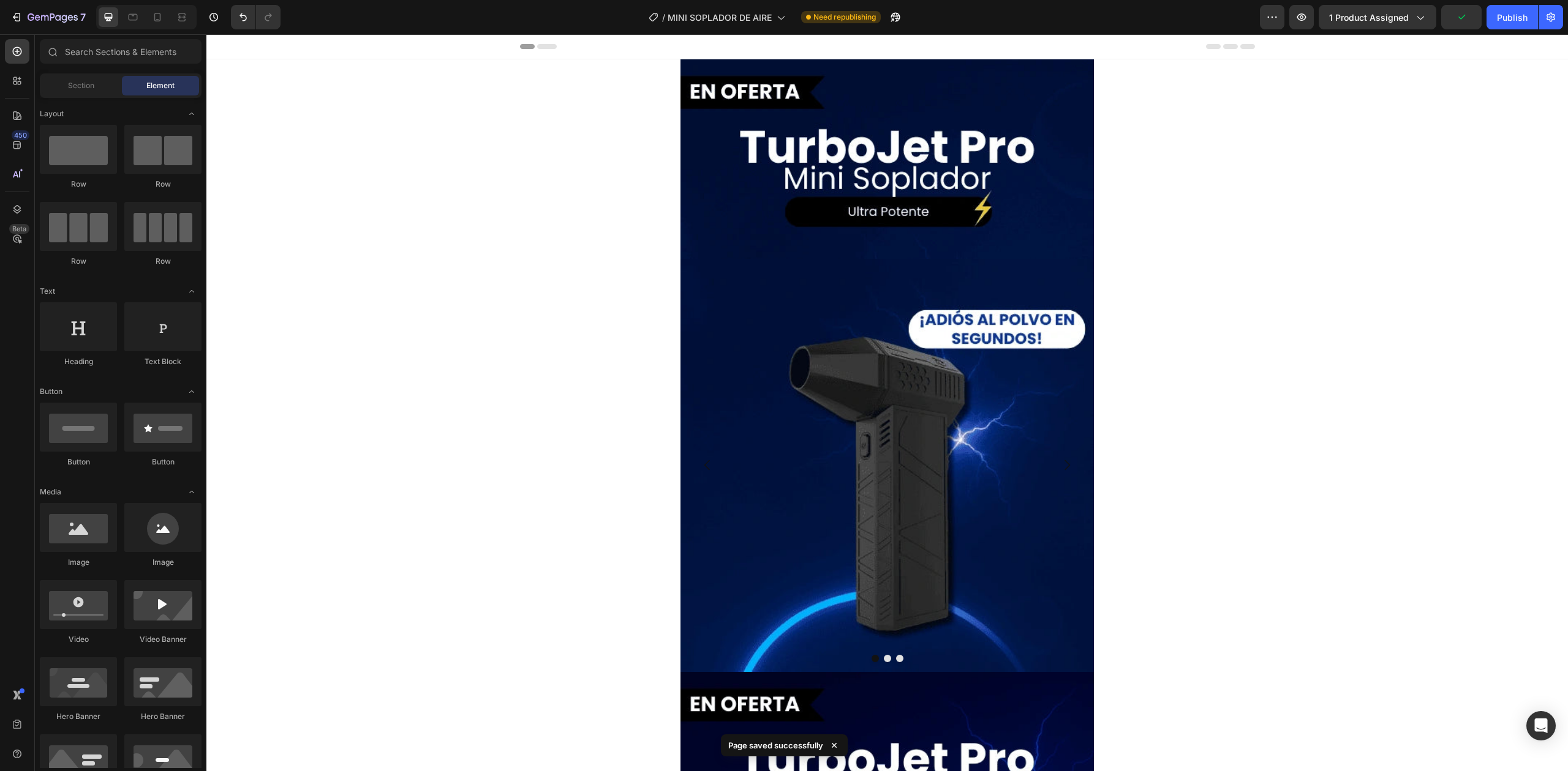
click at [1511, 18] on div "Publish" at bounding box center [1512, 17] width 31 height 13
